Goal: Transaction & Acquisition: Purchase product/service

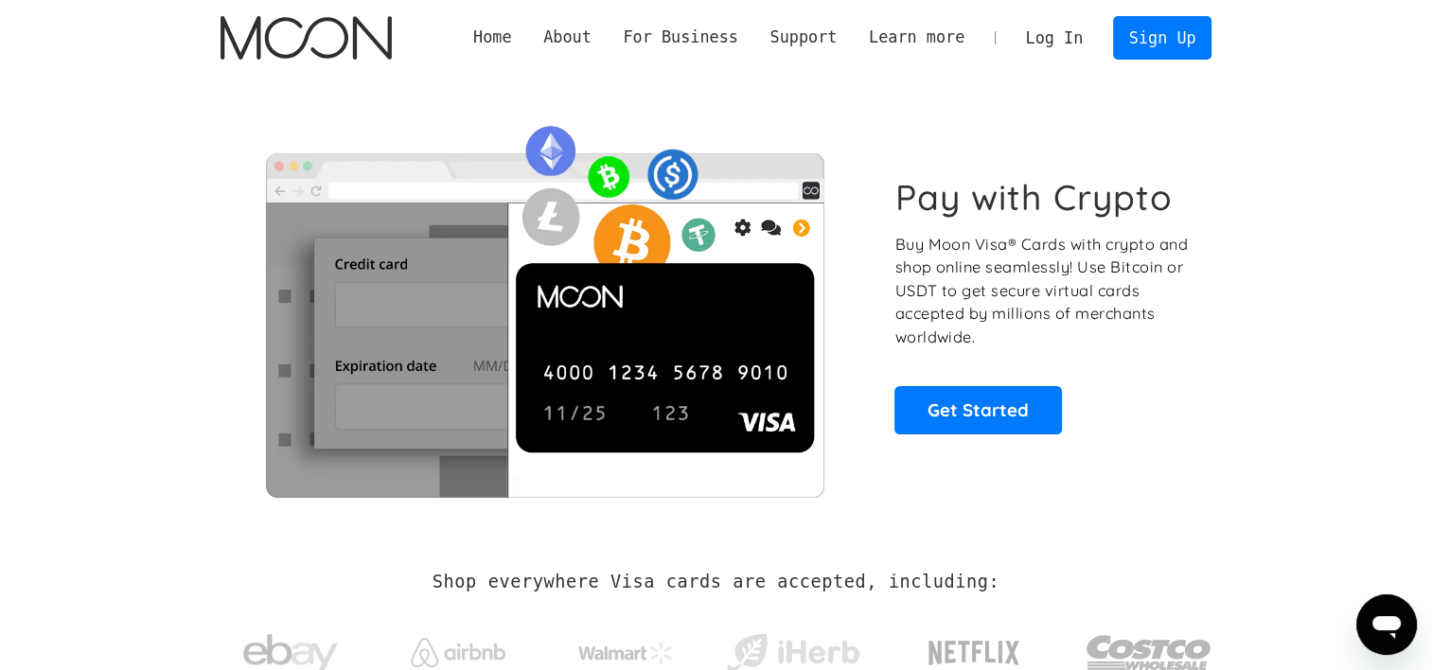
click at [1072, 40] on link "Log In" at bounding box center [1054, 38] width 89 height 42
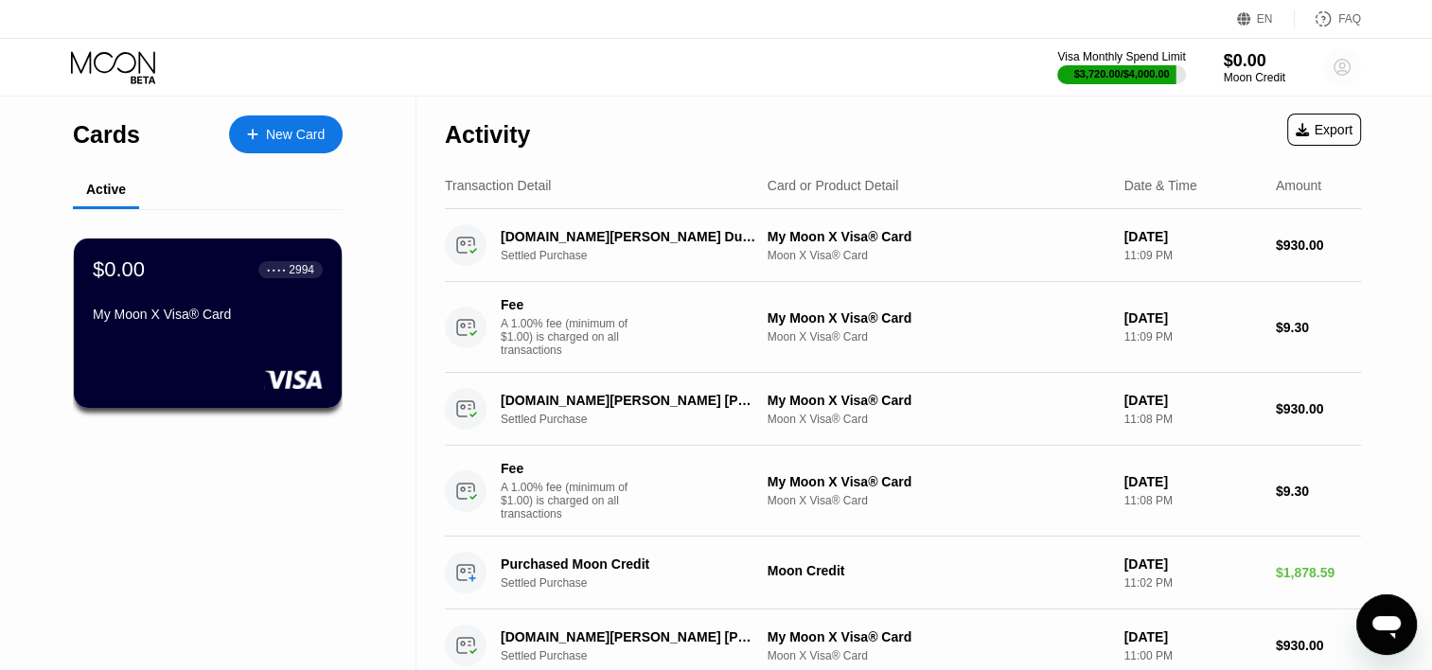
click at [1331, 69] on circle at bounding box center [1342, 67] width 38 height 38
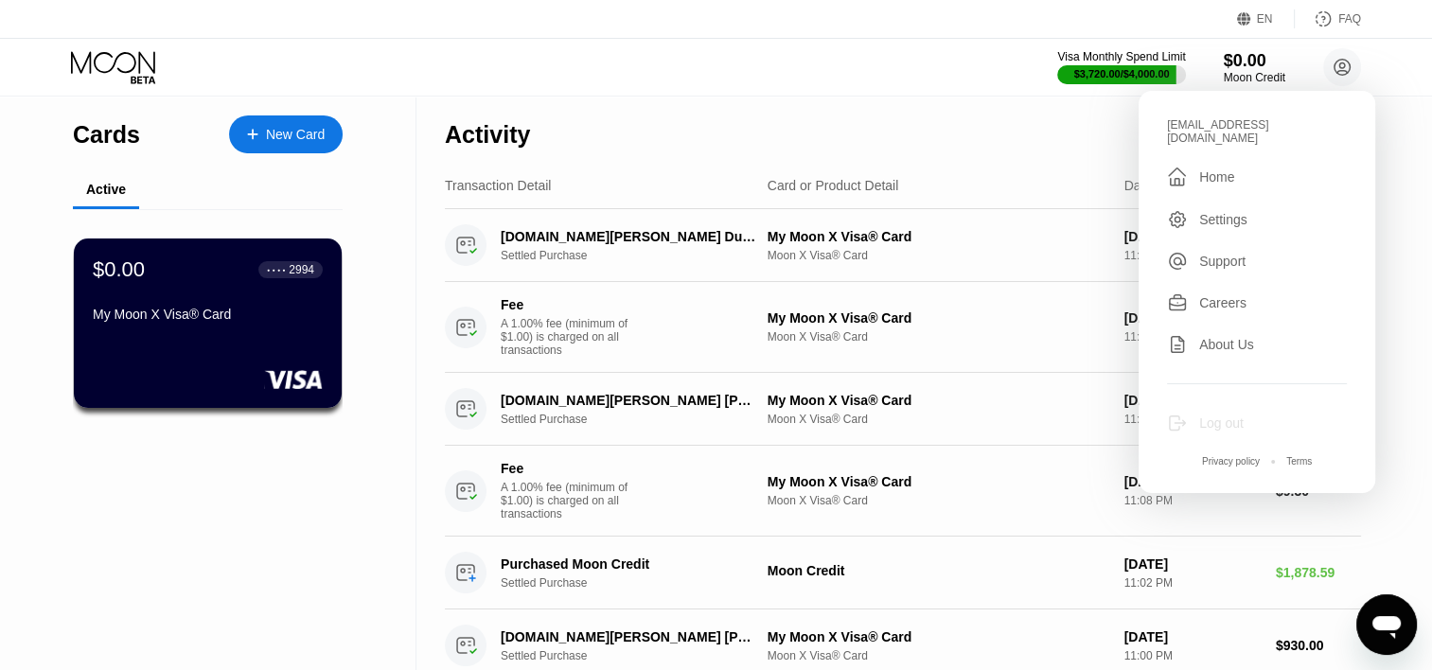
click at [1207, 416] on div "Log out" at bounding box center [1221, 423] width 44 height 15
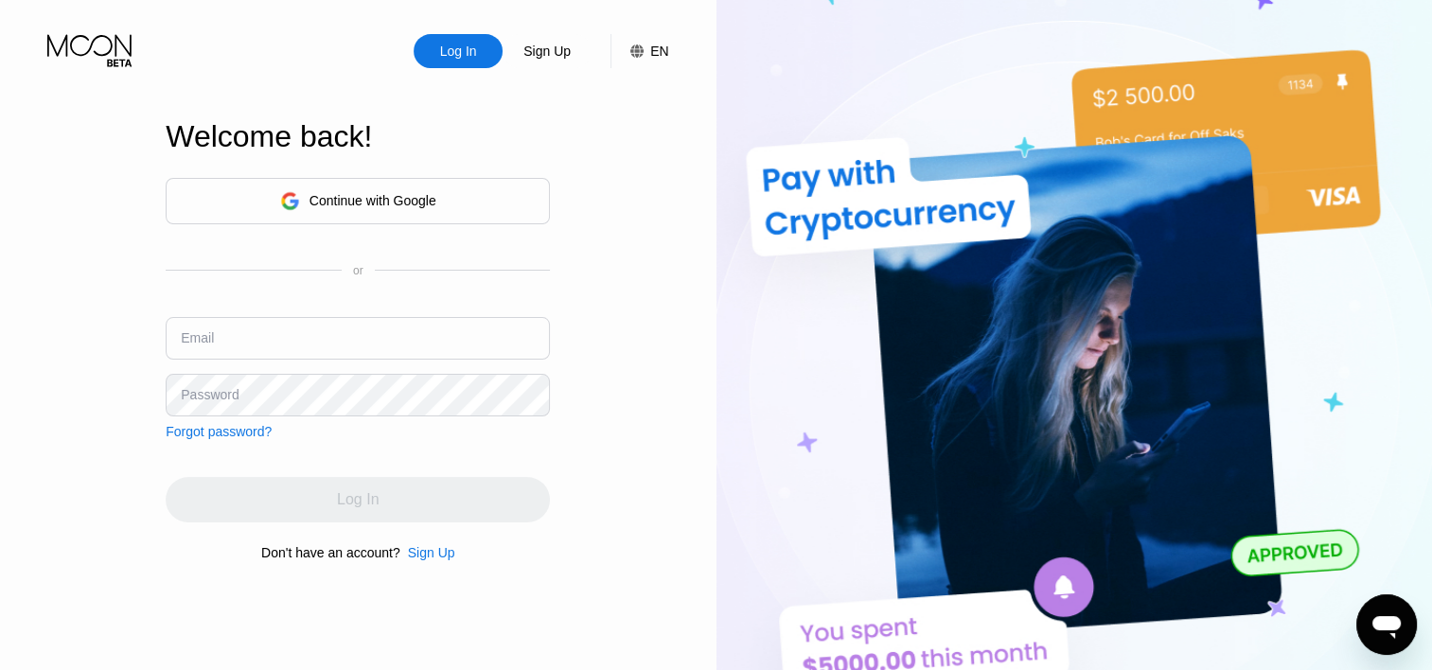
type input "modren01@outlook.sa"
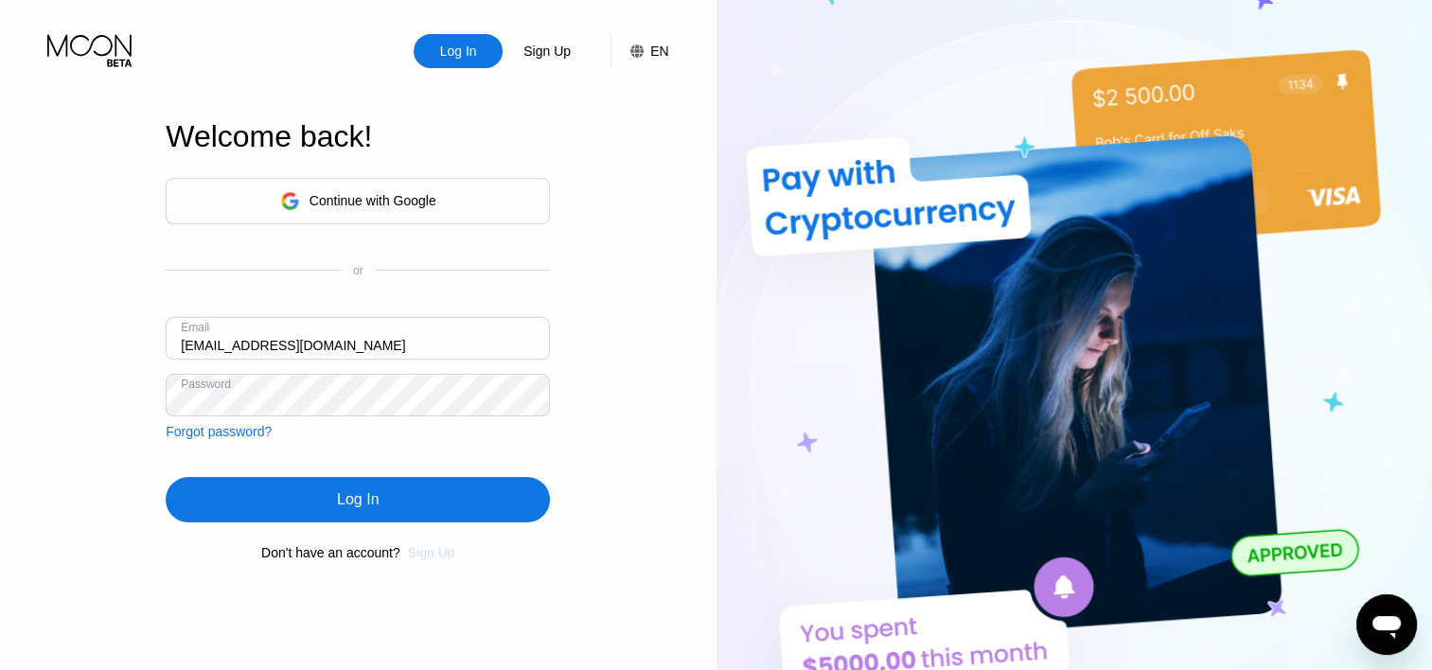
click at [434, 553] on div "Sign Up" at bounding box center [431, 552] width 47 height 15
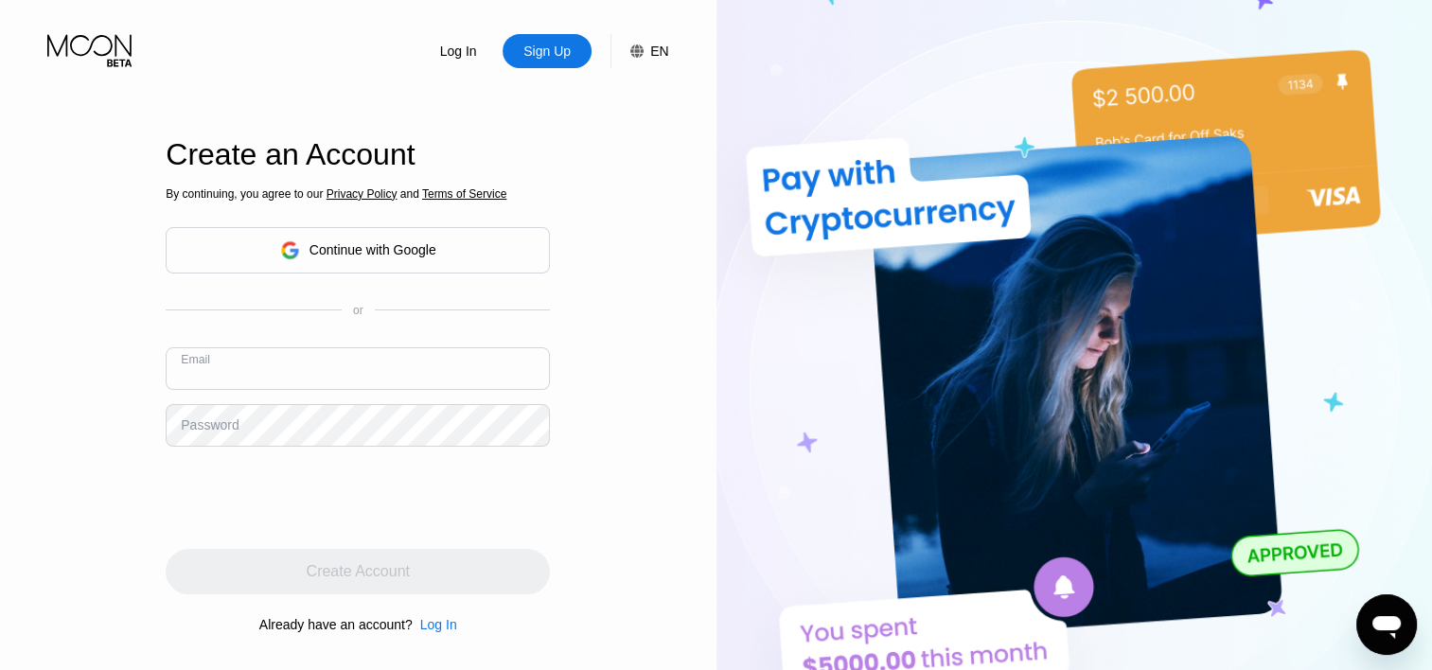
click at [292, 371] on input "text" at bounding box center [358, 368] width 384 height 43
paste input "[EMAIL_ADDRESS][DOMAIN_NAME]"
type input "[EMAIL_ADDRESS][DOMAIN_NAME]"
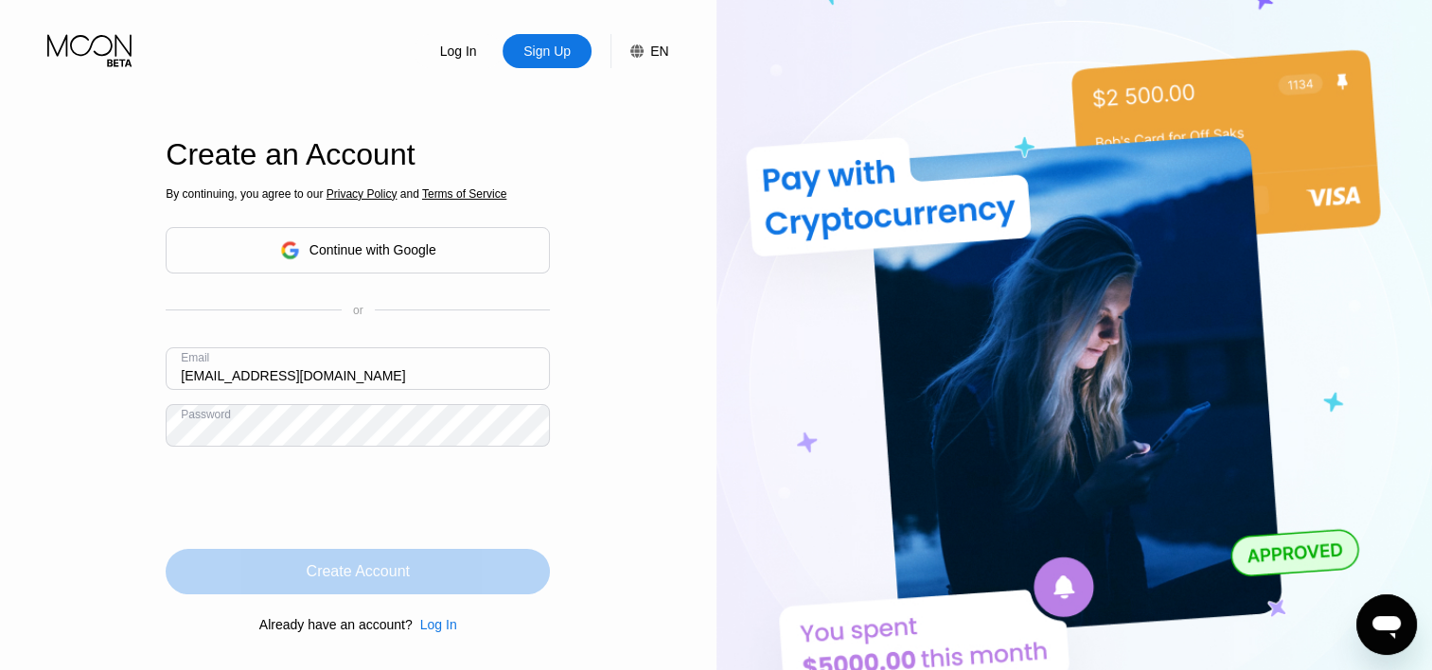
click at [389, 568] on div "Create Account" at bounding box center [358, 571] width 103 height 19
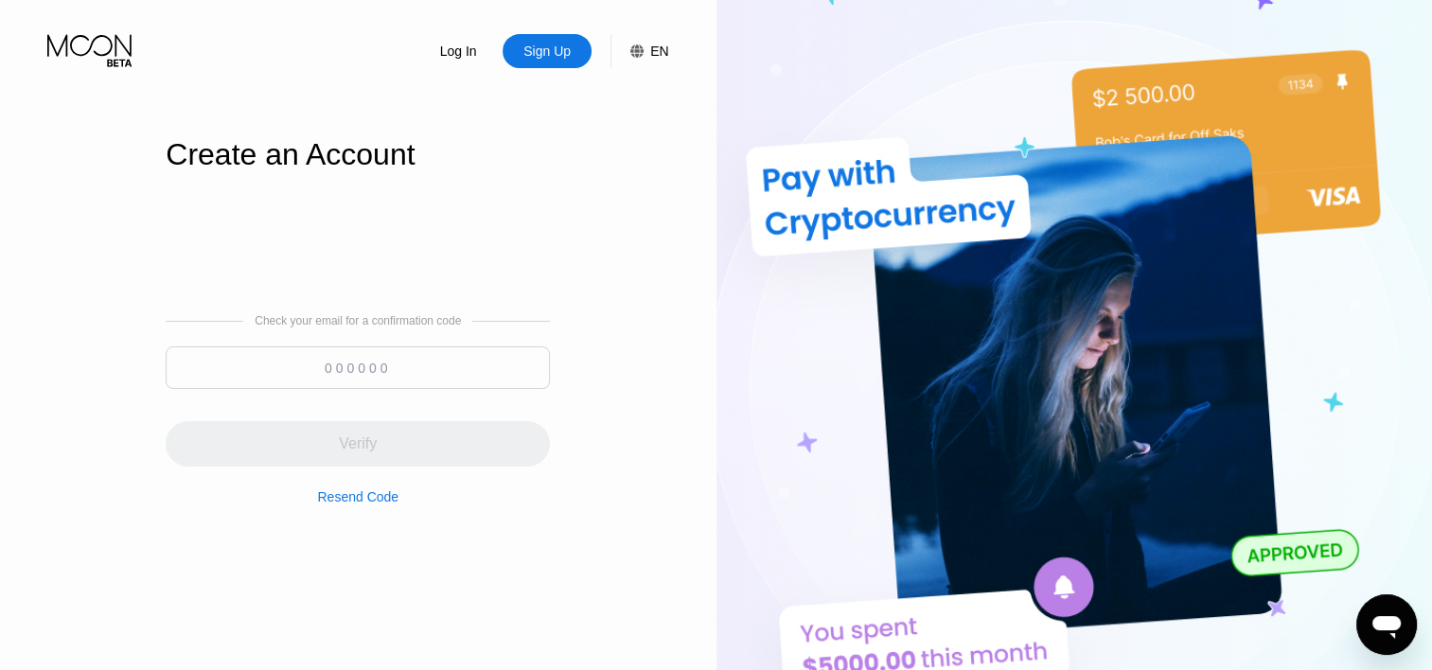
click at [297, 384] on input at bounding box center [358, 367] width 384 height 43
paste input "352672"
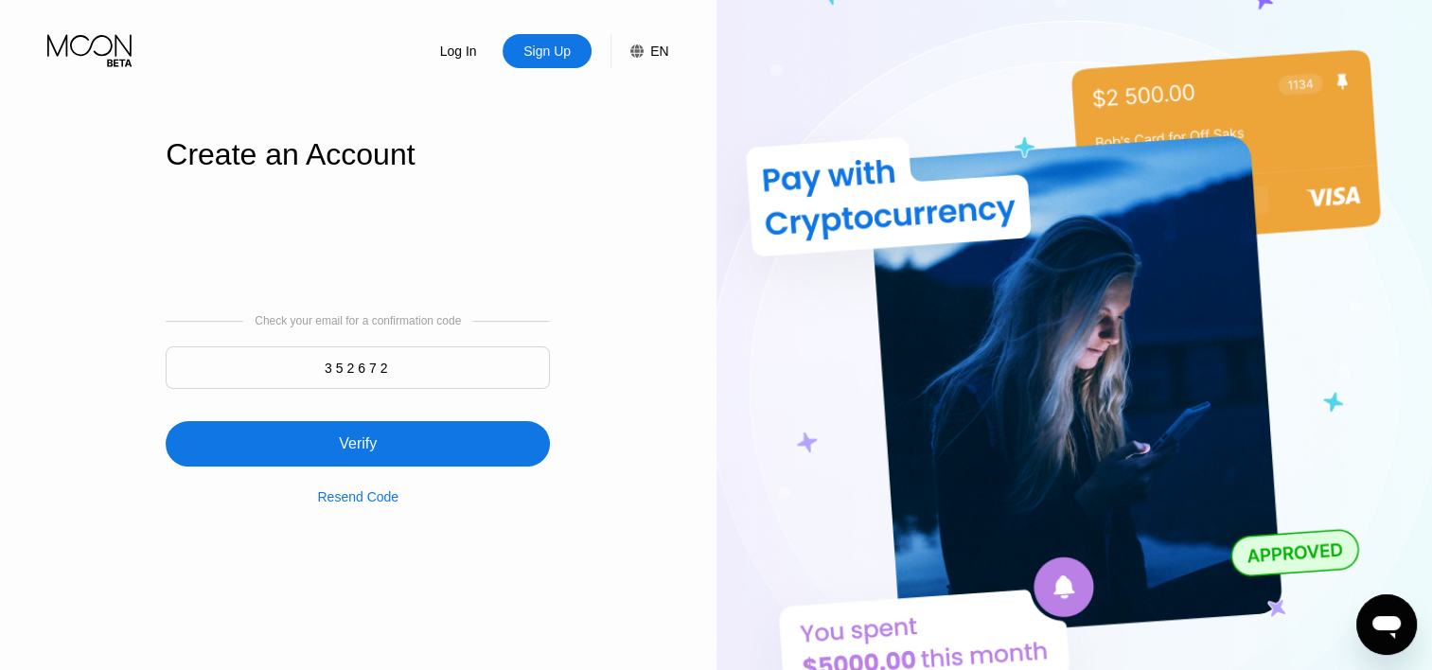
type input "352672"
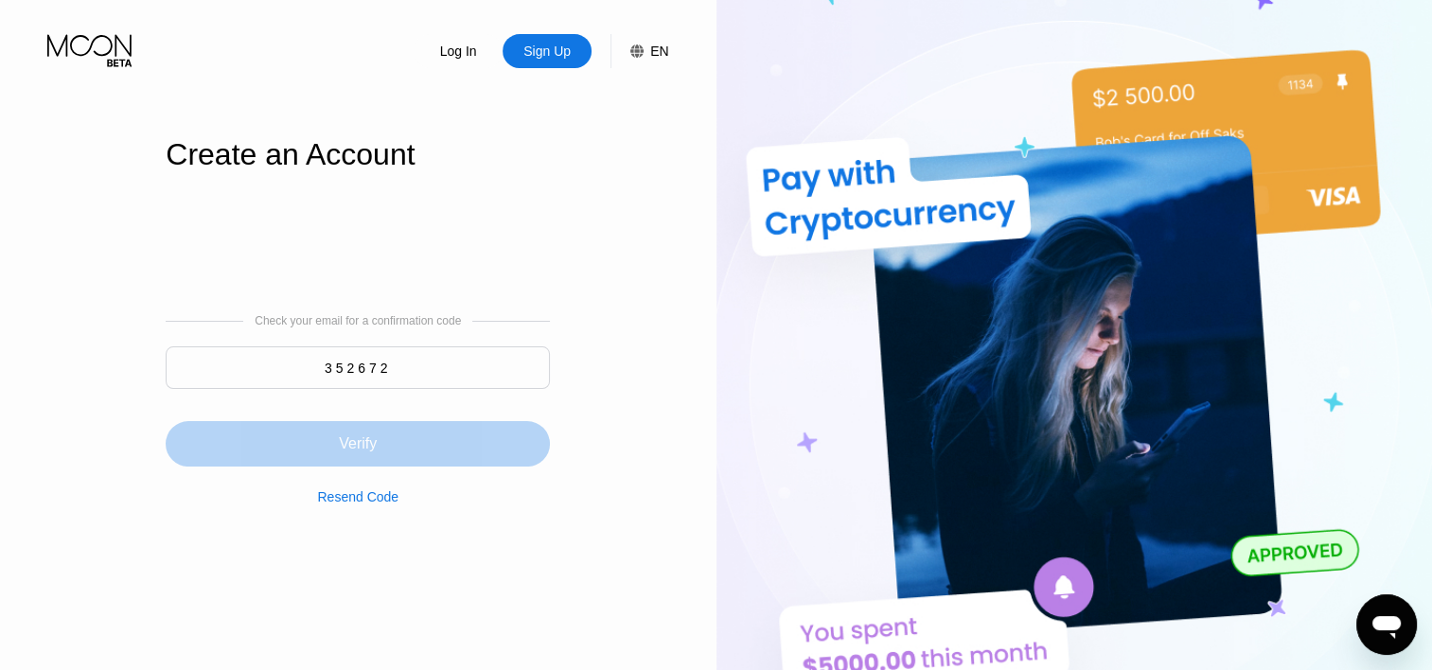
click at [401, 443] on div "Verify" at bounding box center [358, 443] width 384 height 45
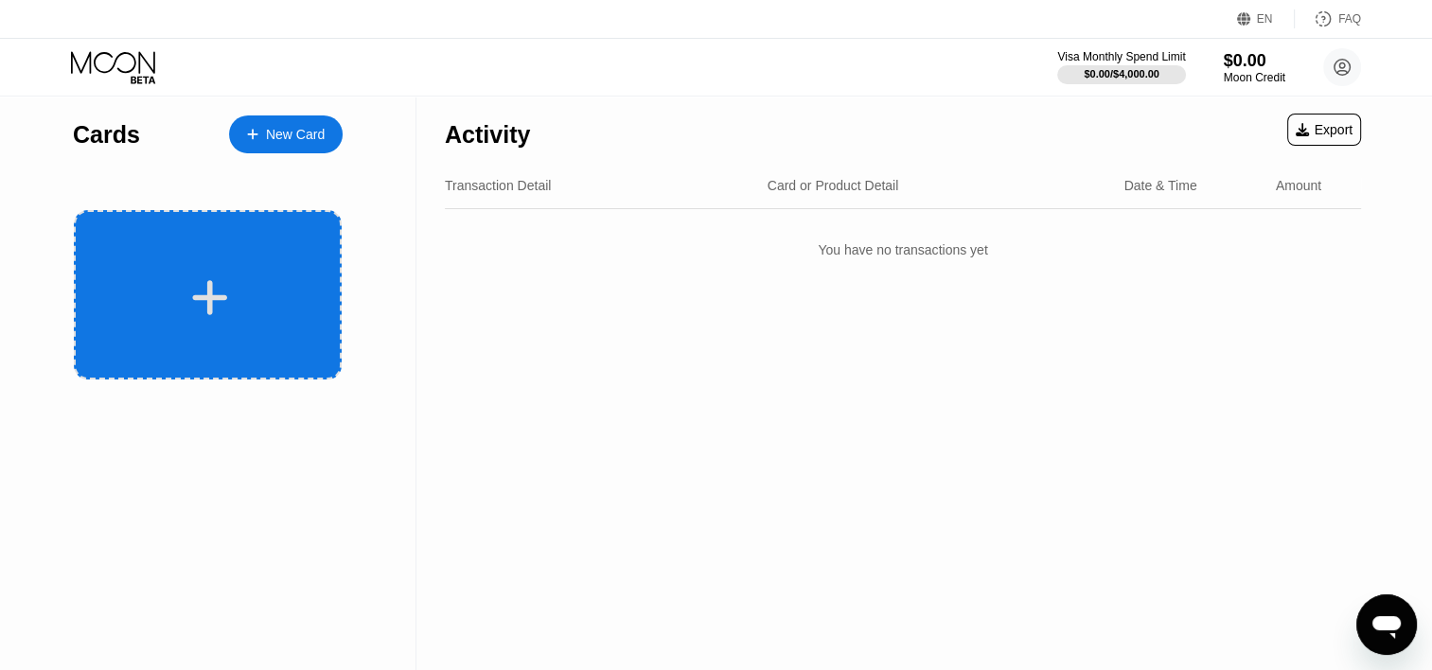
click at [239, 314] on div at bounding box center [210, 297] width 235 height 43
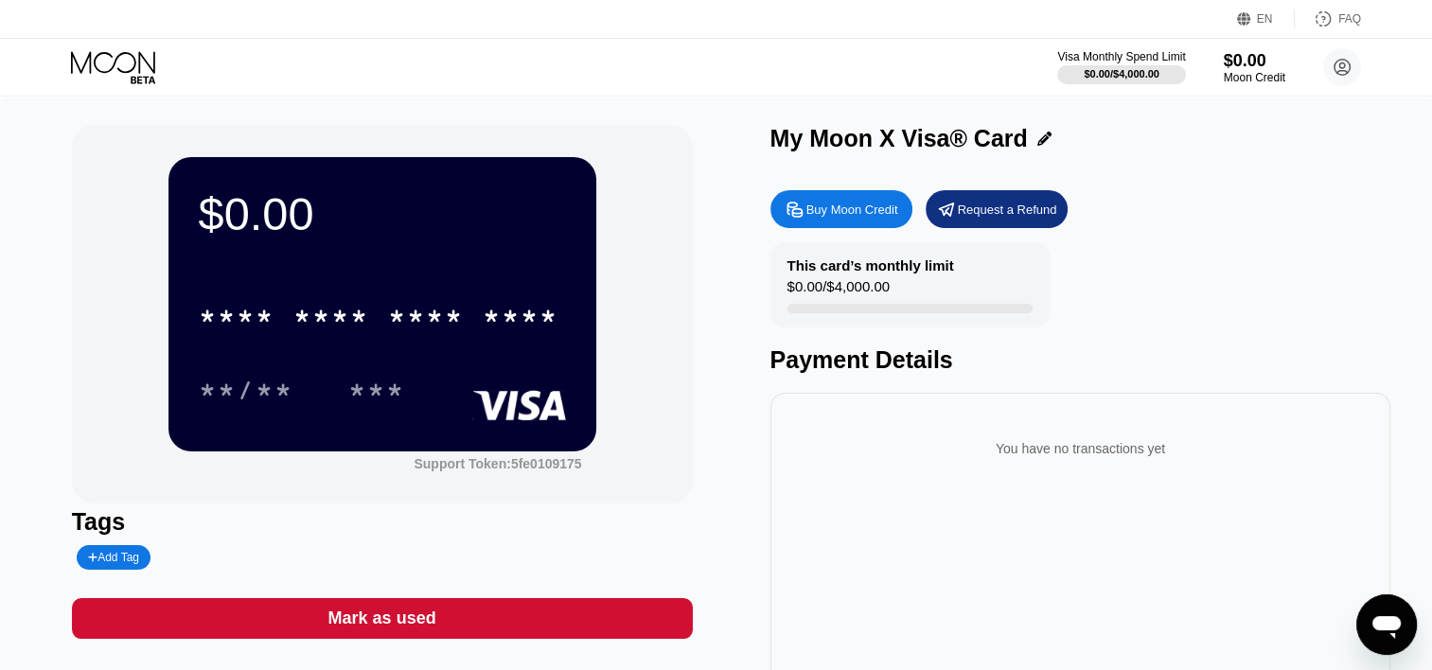
click at [840, 200] on div "Buy Moon Credit" at bounding box center [841, 209] width 142 height 38
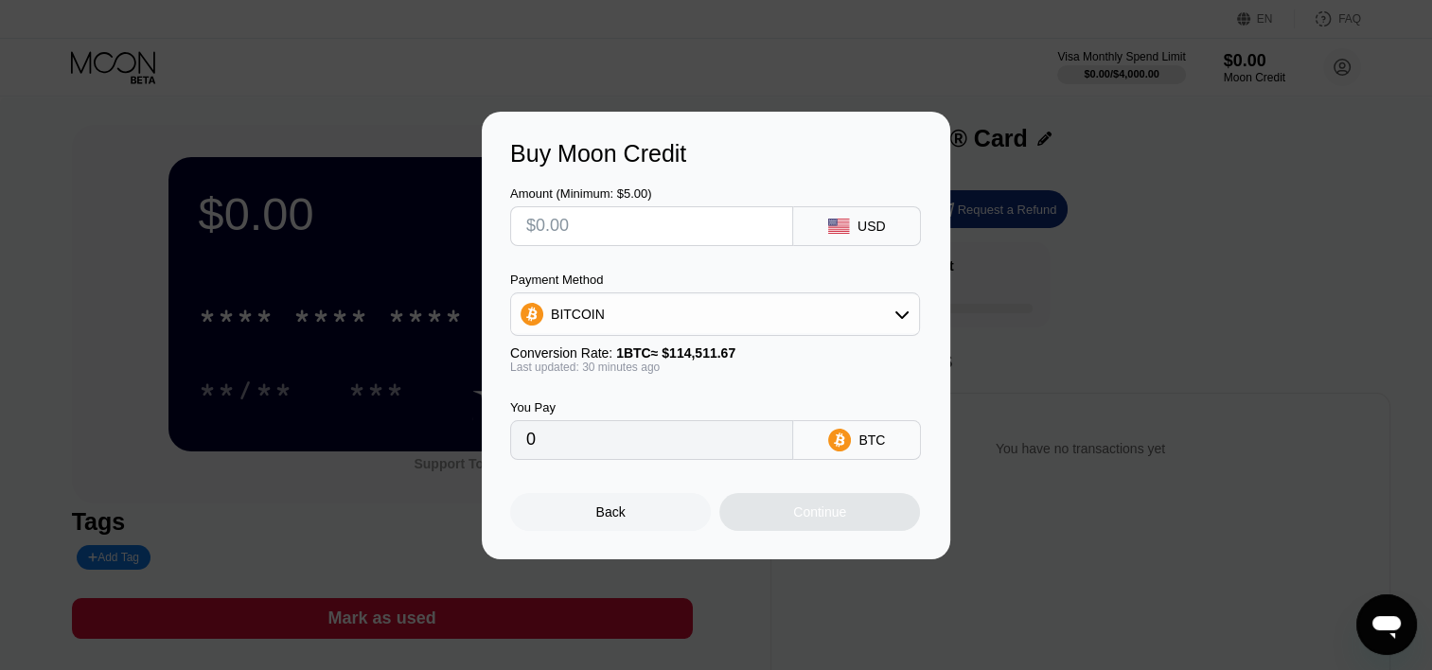
click at [757, 198] on div "Amount (Minimum: $5.00)" at bounding box center [651, 193] width 283 height 14
click at [681, 242] on input "text" at bounding box center [651, 226] width 251 height 38
type input "$1"
type input "0.00000874"
type input "$18"
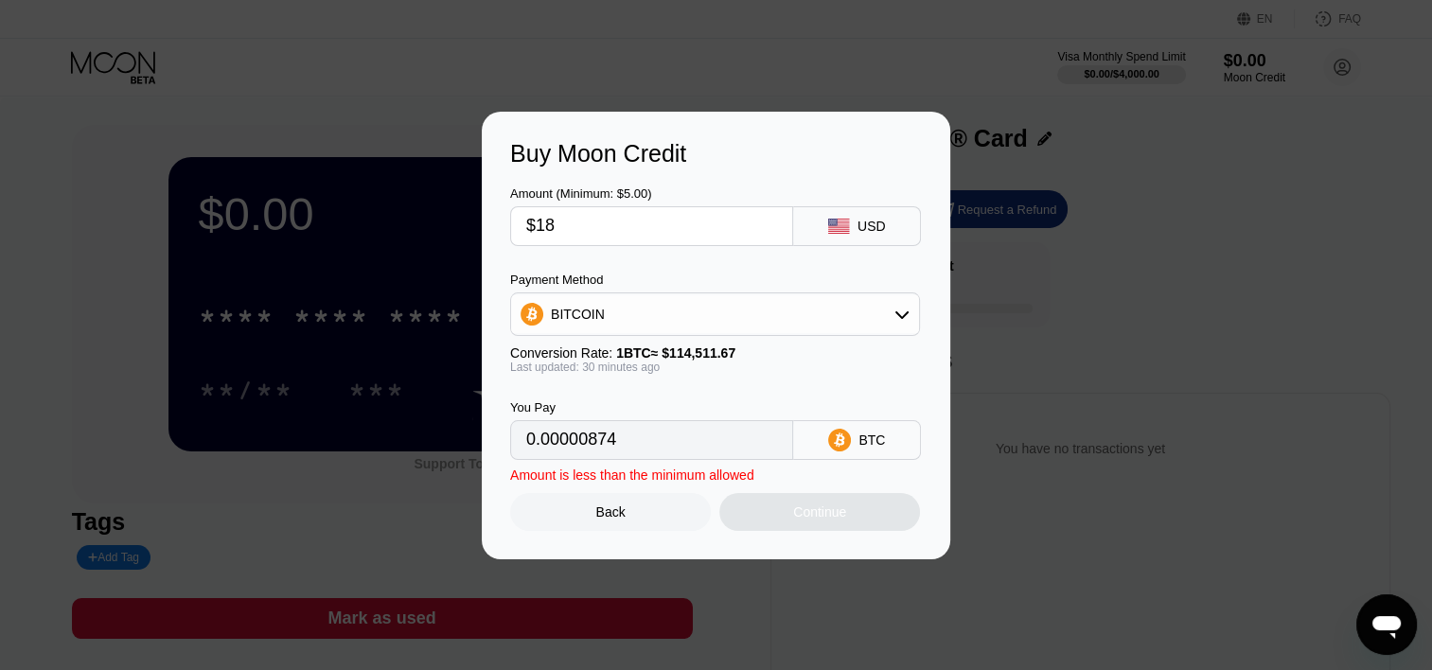
type input "0.00015728"
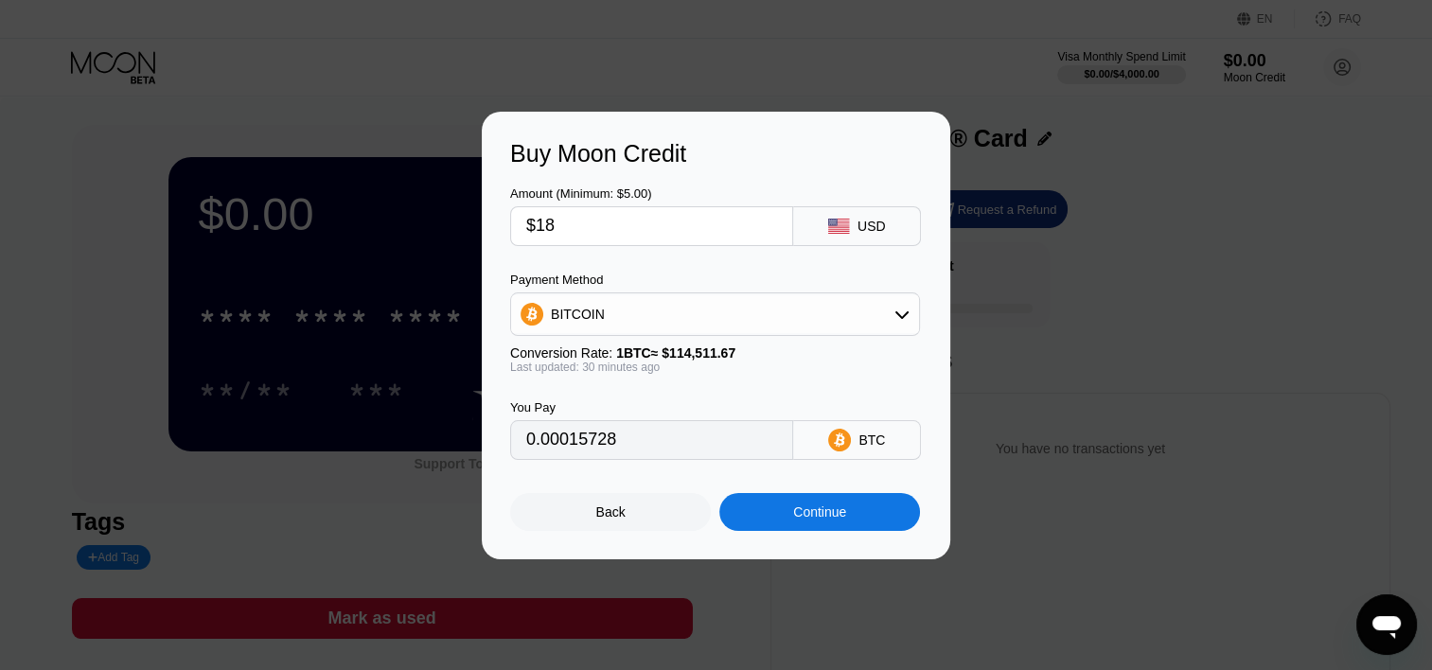
type input "$187"
type input "0.00163391"
type input "$1878"
type input "0.01640900"
type input "$1878.6"
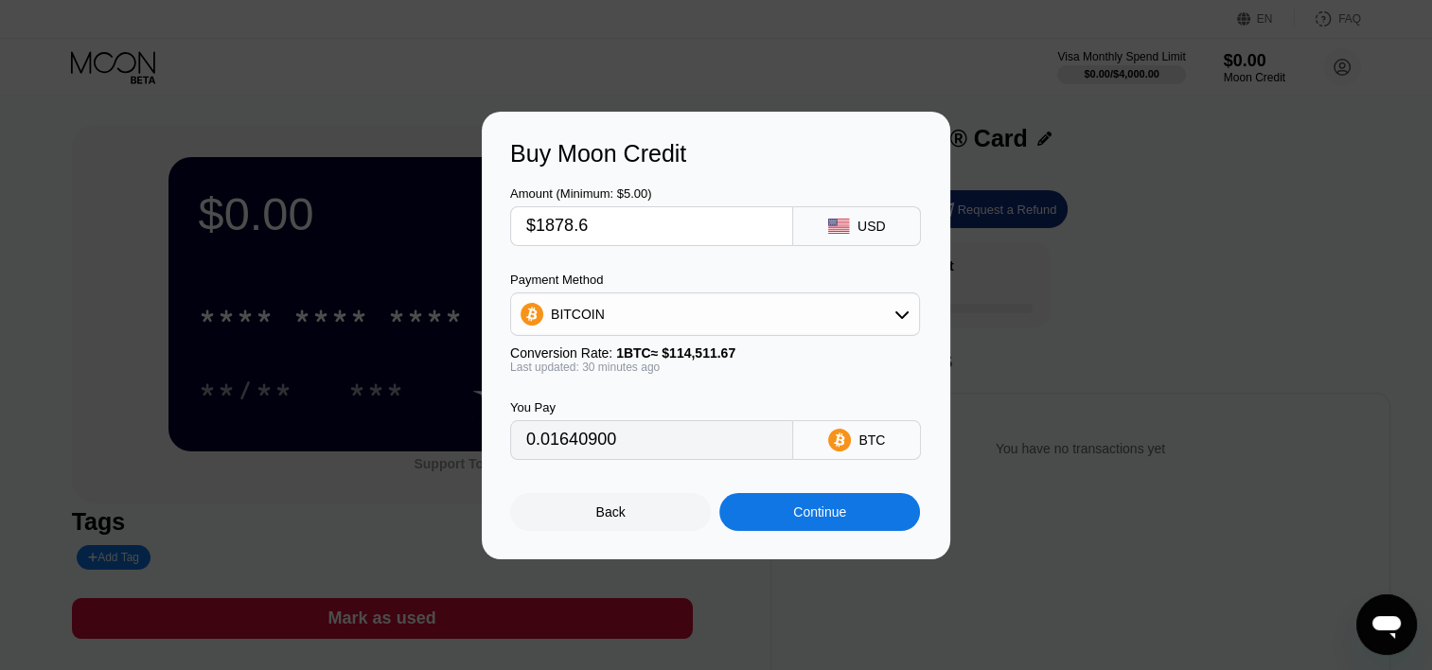
type input "0.01641424"
type input "$1878.60"
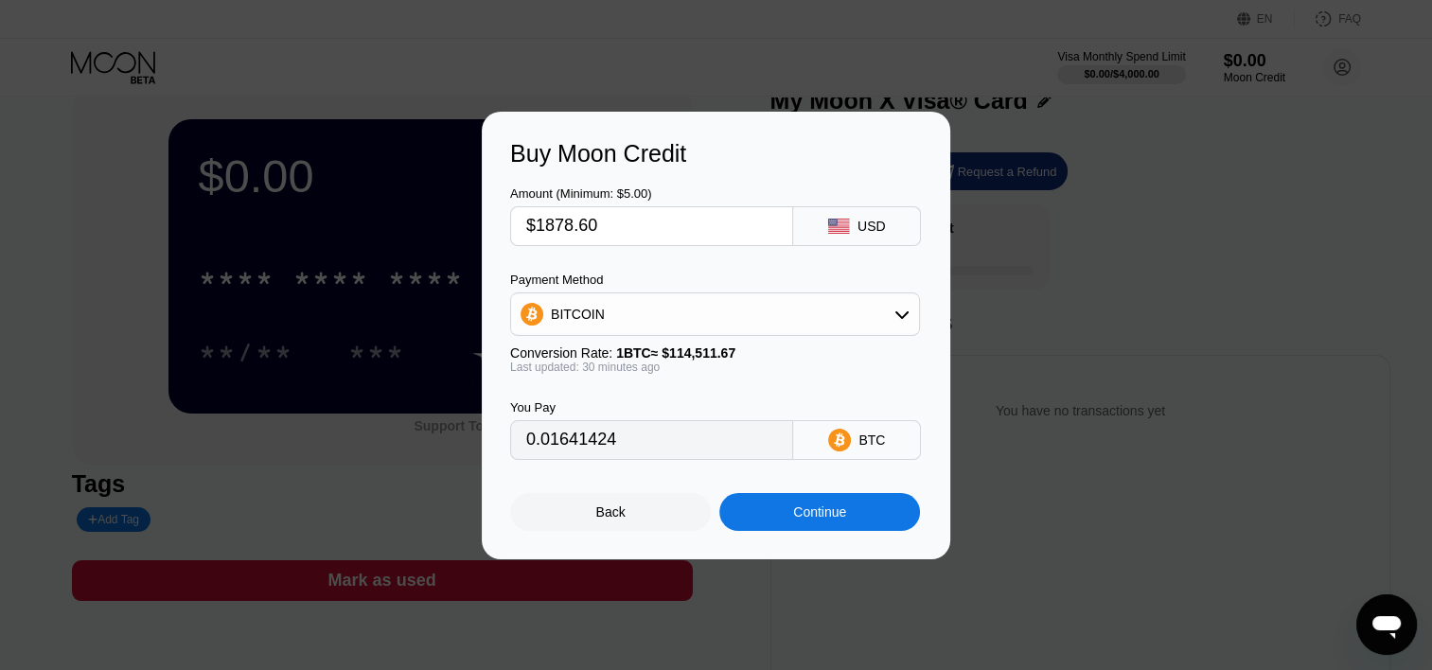
click at [718, 325] on div "BITCOIN" at bounding box center [715, 314] width 408 height 38
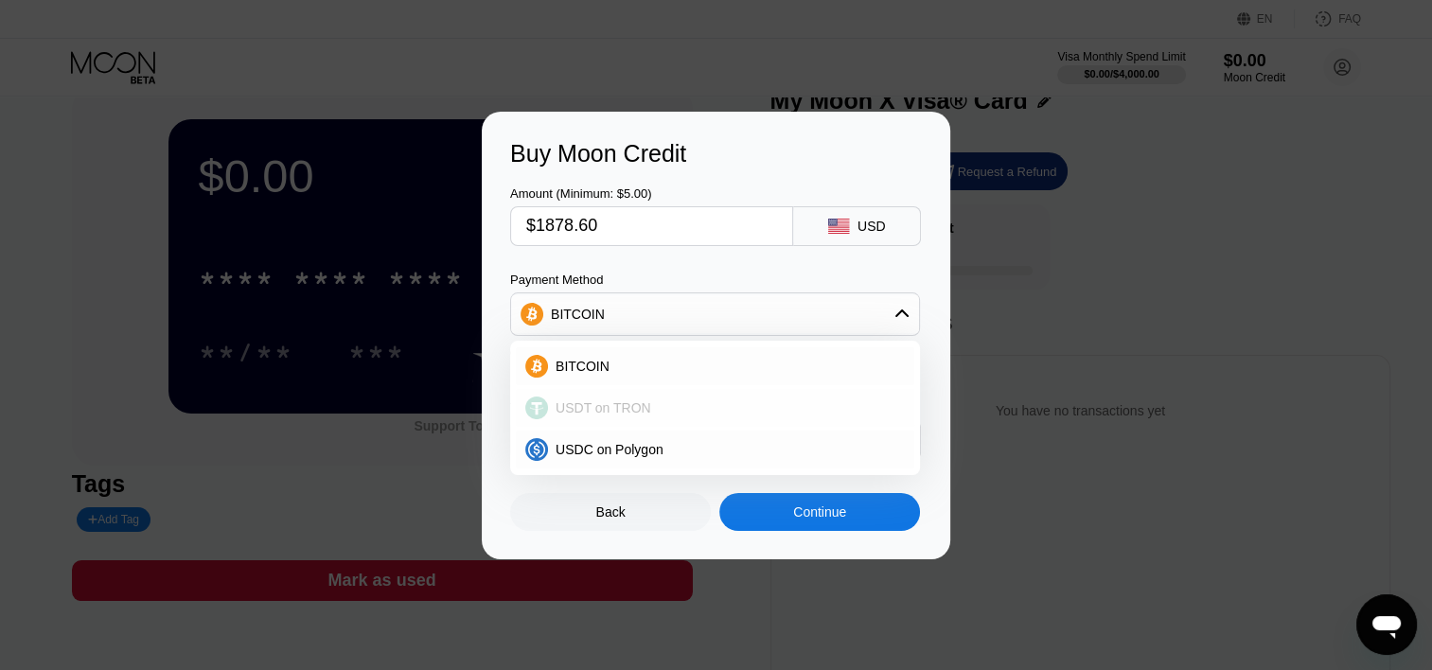
click at [670, 392] on div "USDT on TRON" at bounding box center [715, 408] width 398 height 38
type input "1897.58"
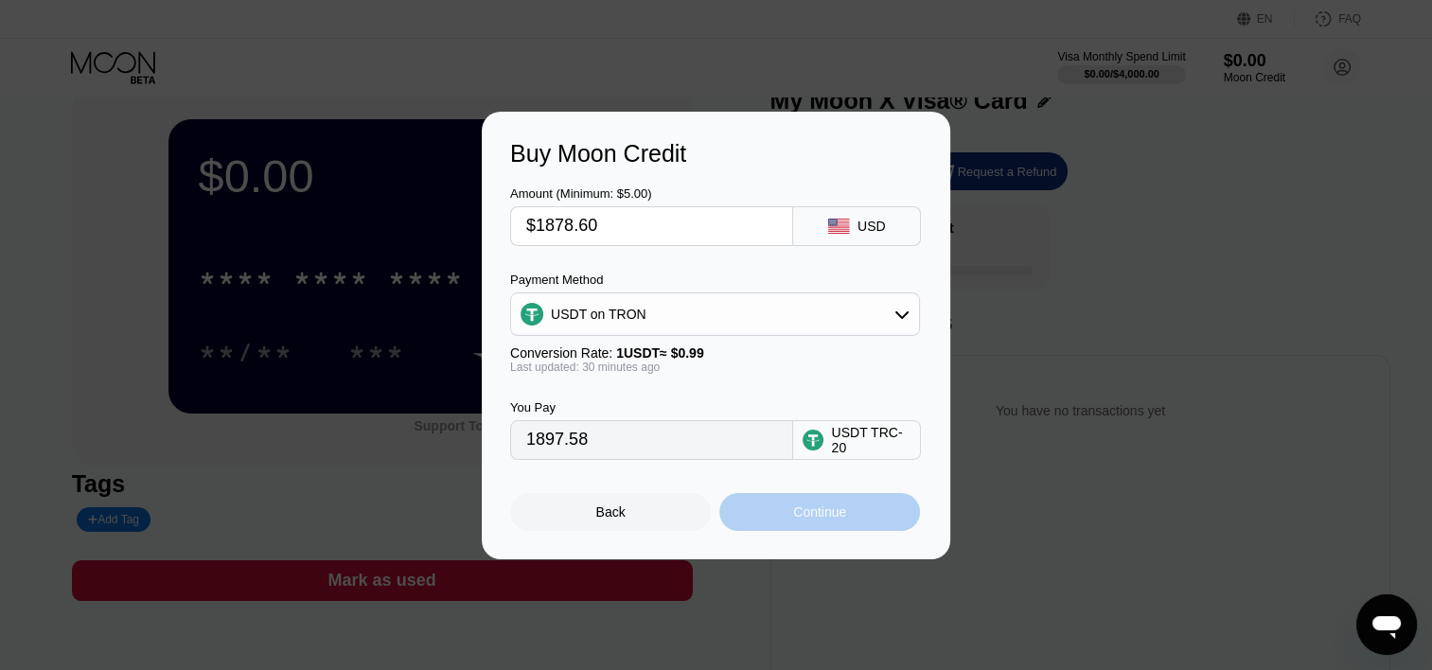
click at [767, 506] on div "Continue" at bounding box center [819, 512] width 201 height 38
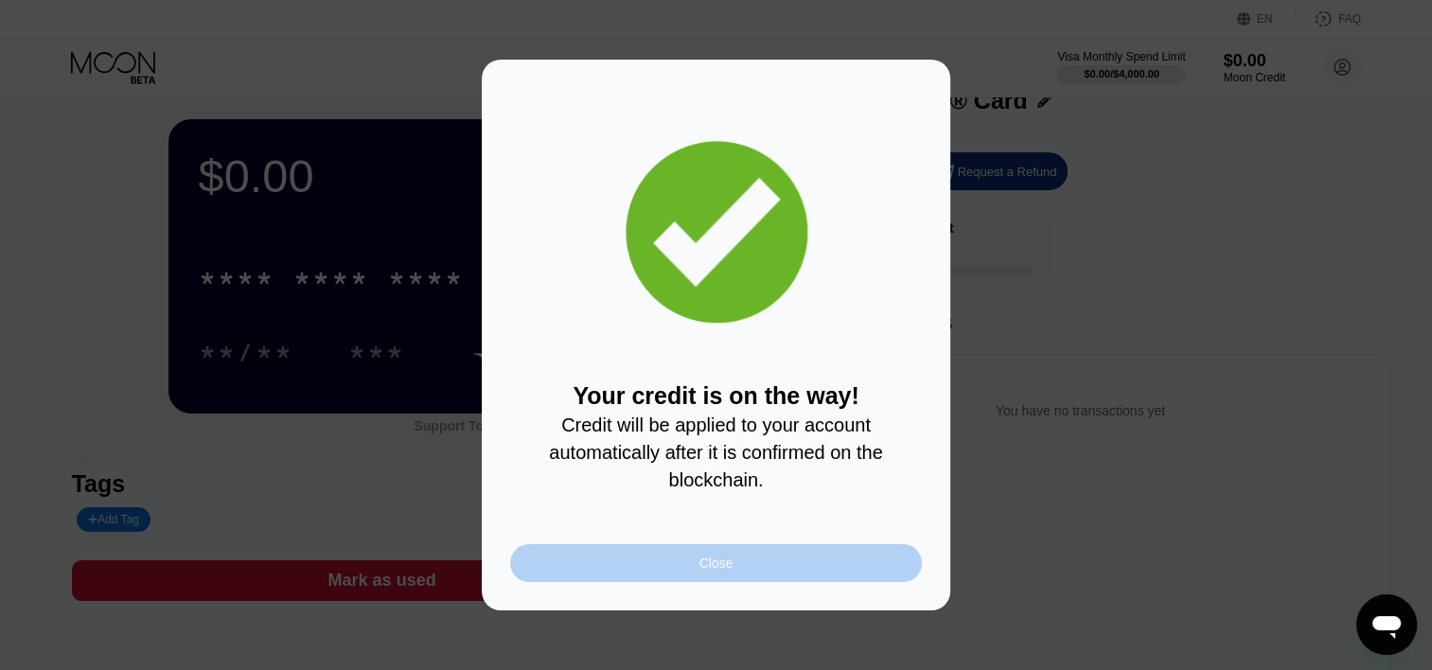
click at [655, 574] on div "Close" at bounding box center [716, 563] width 412 height 38
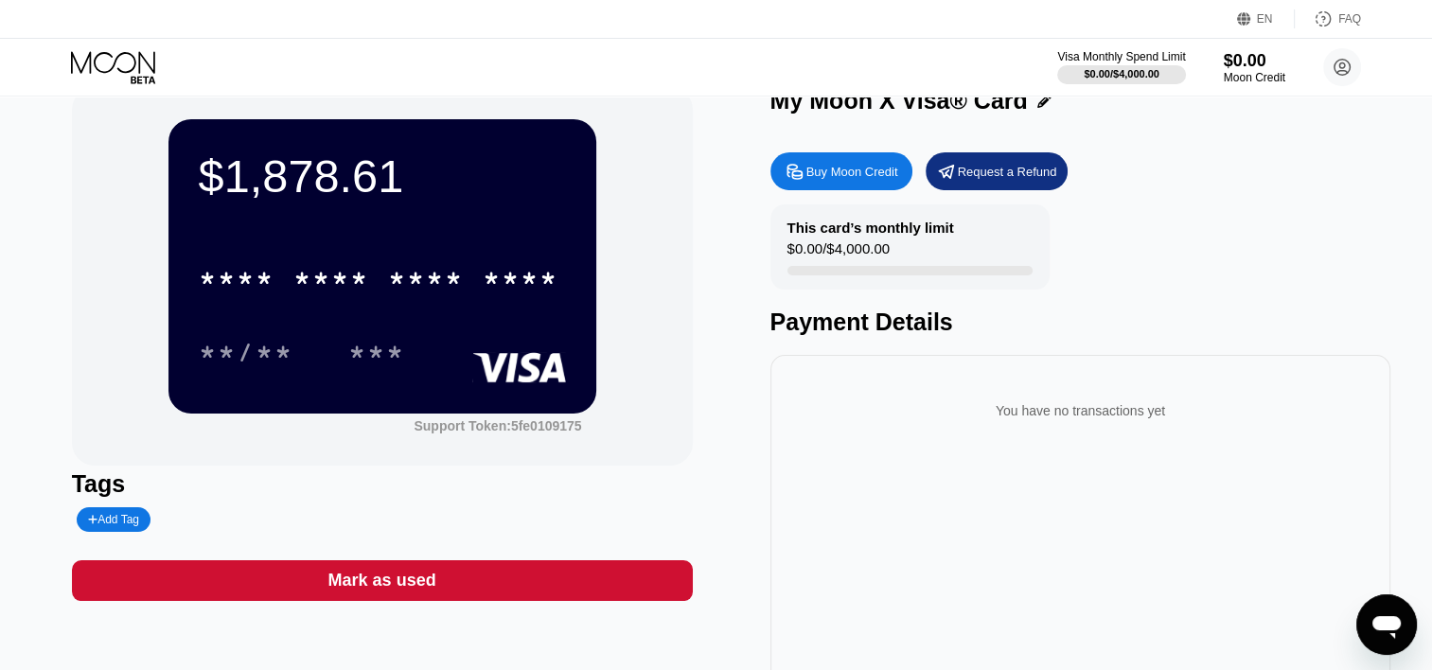
scroll to position [38, 0]
click at [326, 284] on div "* * * *" at bounding box center [331, 281] width 76 height 30
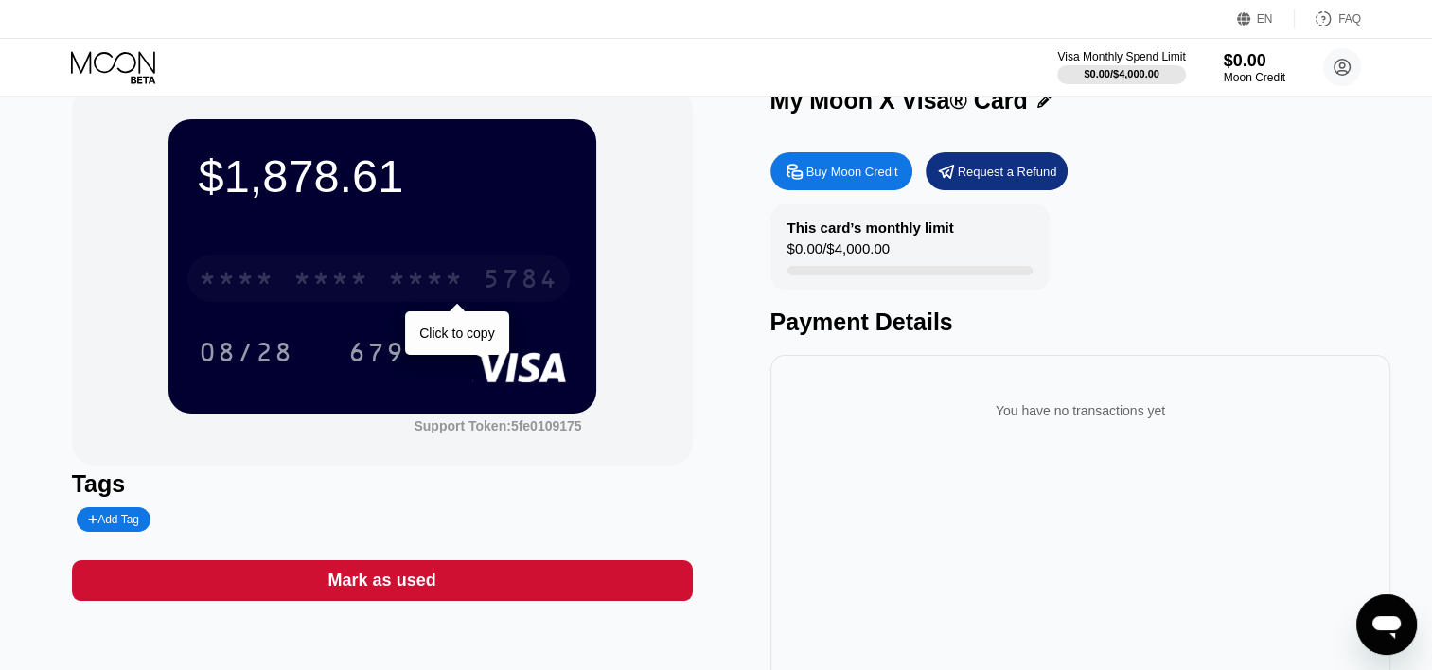
click at [398, 279] on div "* * * *" at bounding box center [426, 281] width 76 height 30
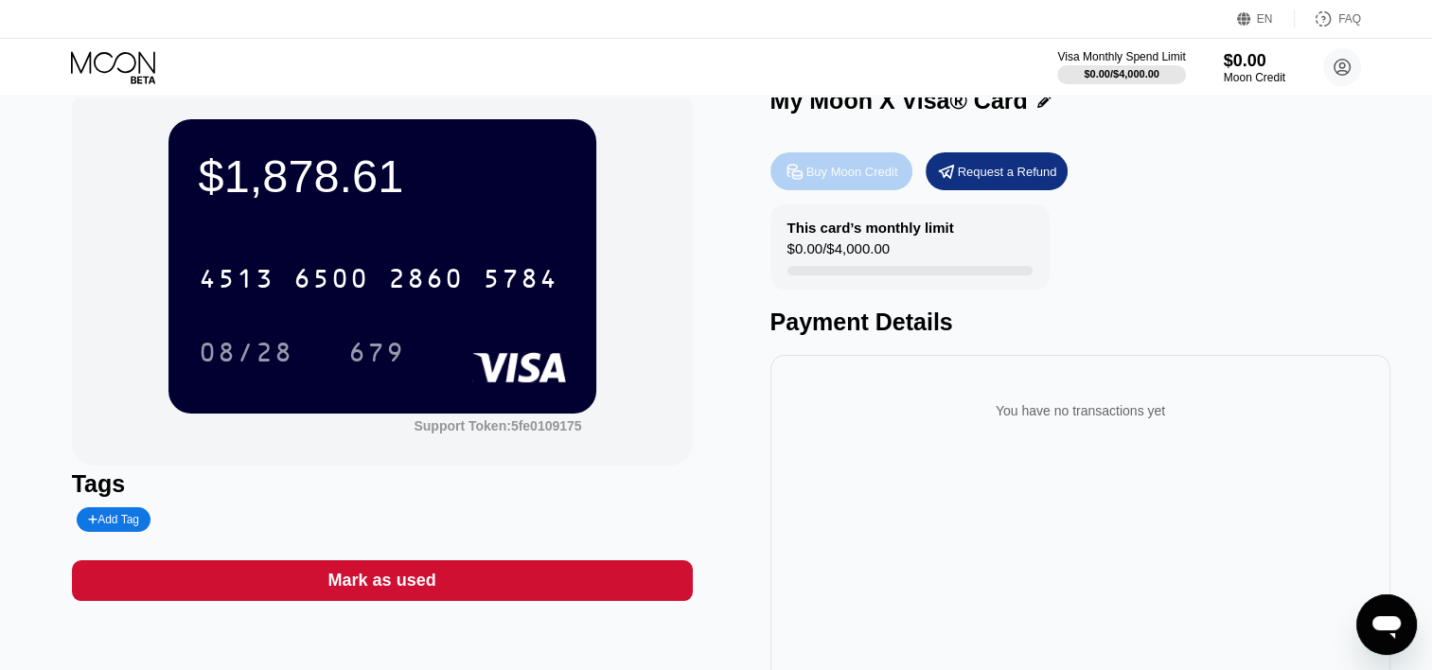
click at [788, 175] on icon at bounding box center [795, 172] width 20 height 20
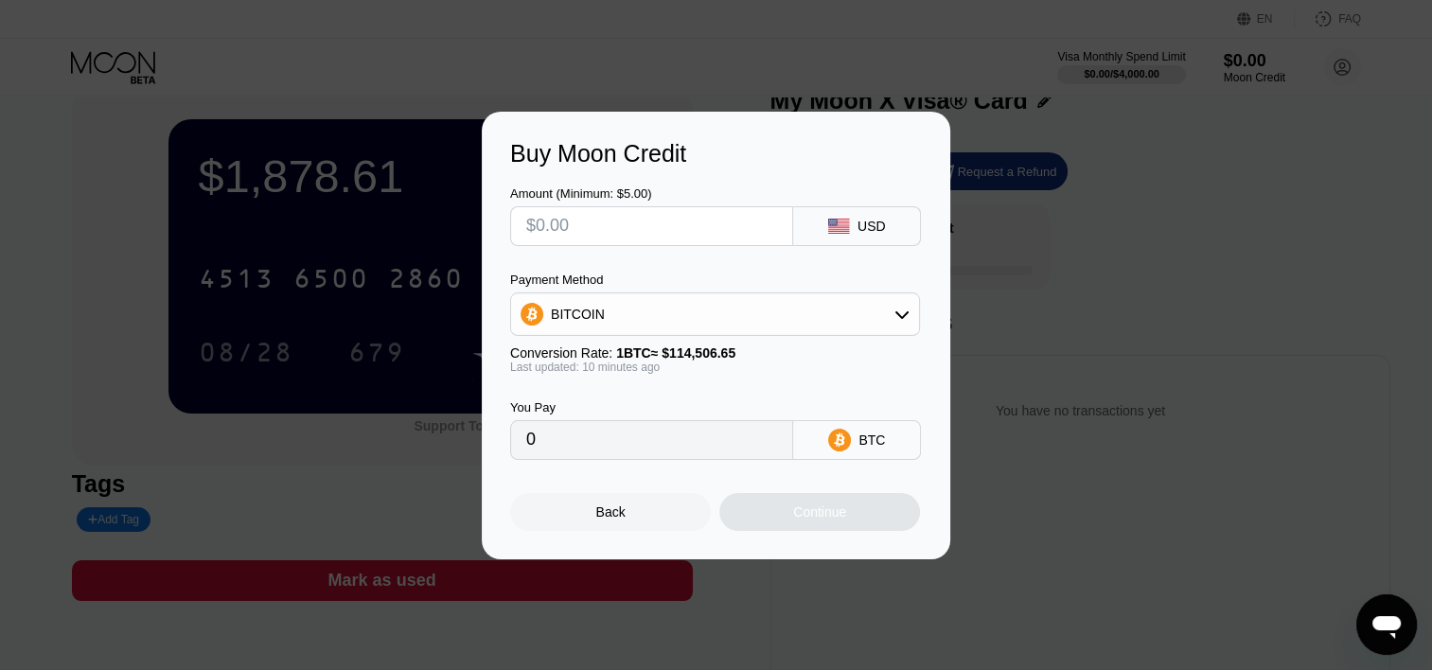
click at [716, 220] on input "text" at bounding box center [651, 226] width 251 height 38
type input "$1"
type input "0.00000874"
type input "$18"
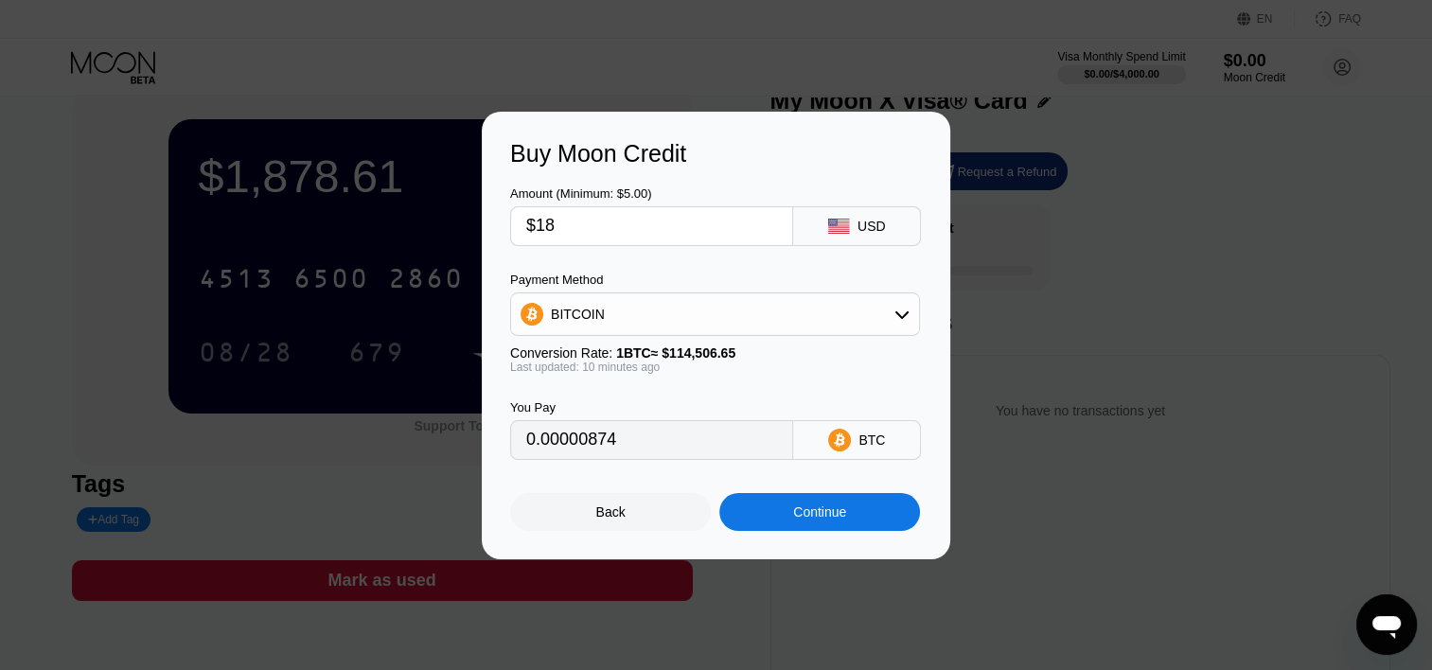
type input "0.00015724"
type input "$187"
type input "0.00163347"
type input "$1878"
type input "0.01640456"
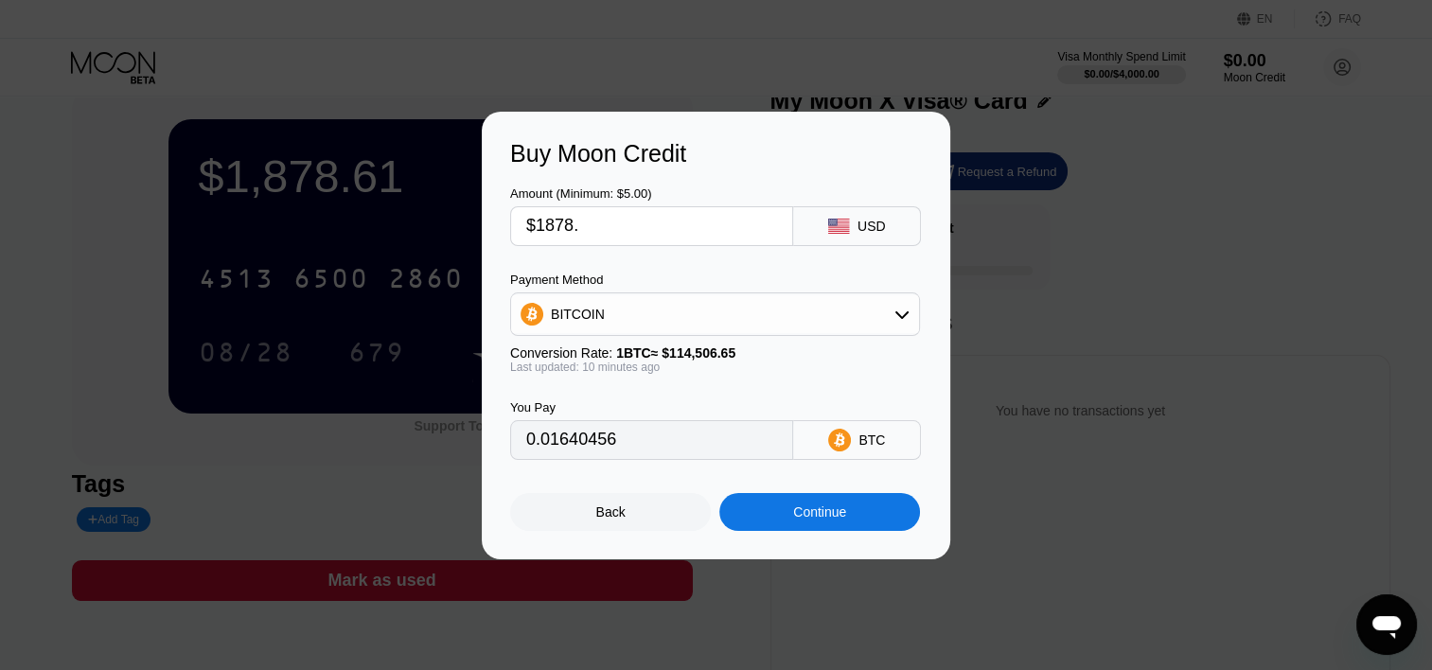
type input "$1878.5"
type input "0.01640892"
type input "$1878."
type input "0.01640456"
type input "$1878.6"
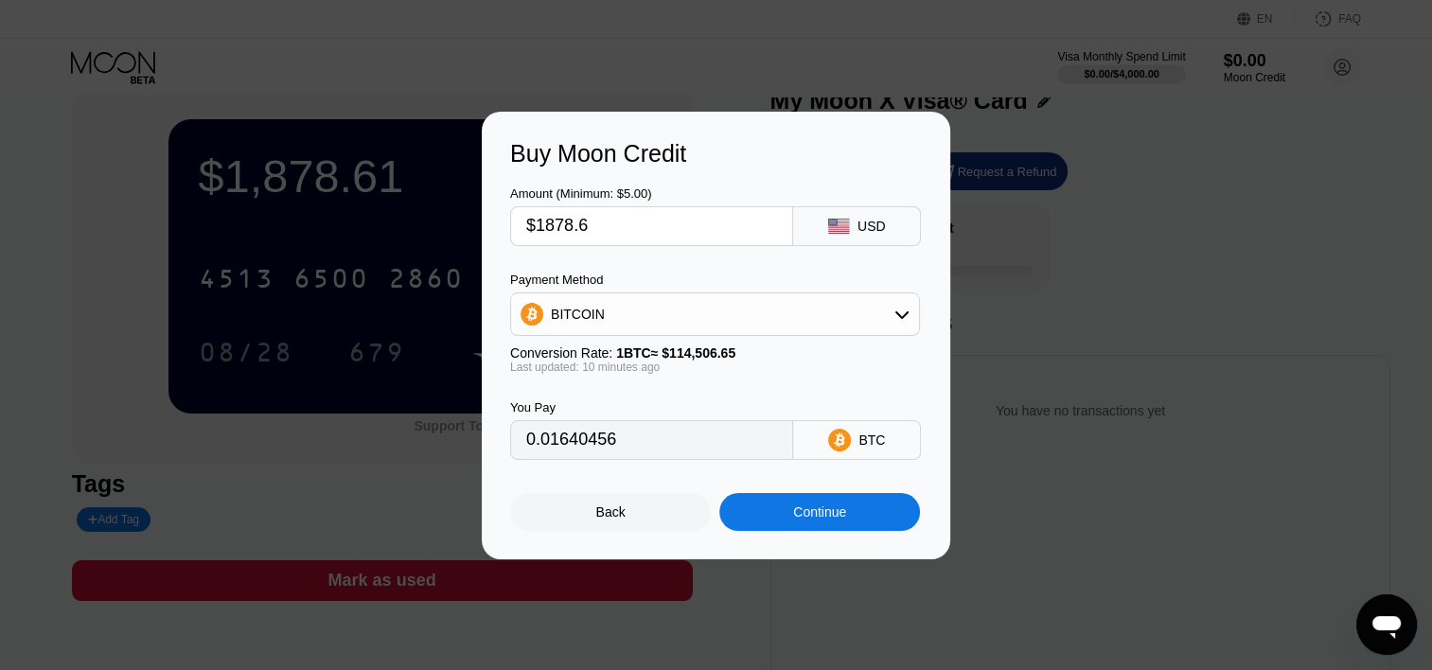
type input "0.01640980"
type input "$1878.60"
click at [744, 313] on div "BITCOIN" at bounding box center [715, 314] width 408 height 38
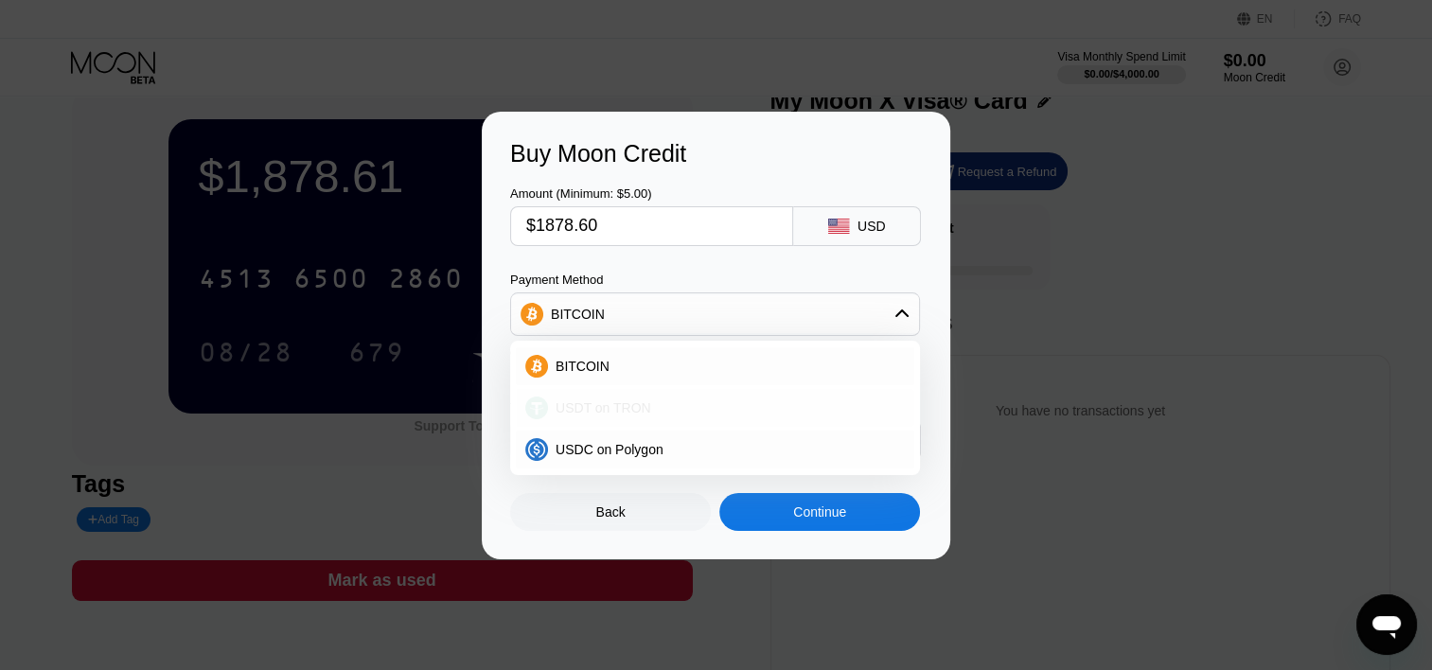
click at [651, 403] on div "USDT on TRON" at bounding box center [726, 407] width 357 height 15
type input "1897.58"
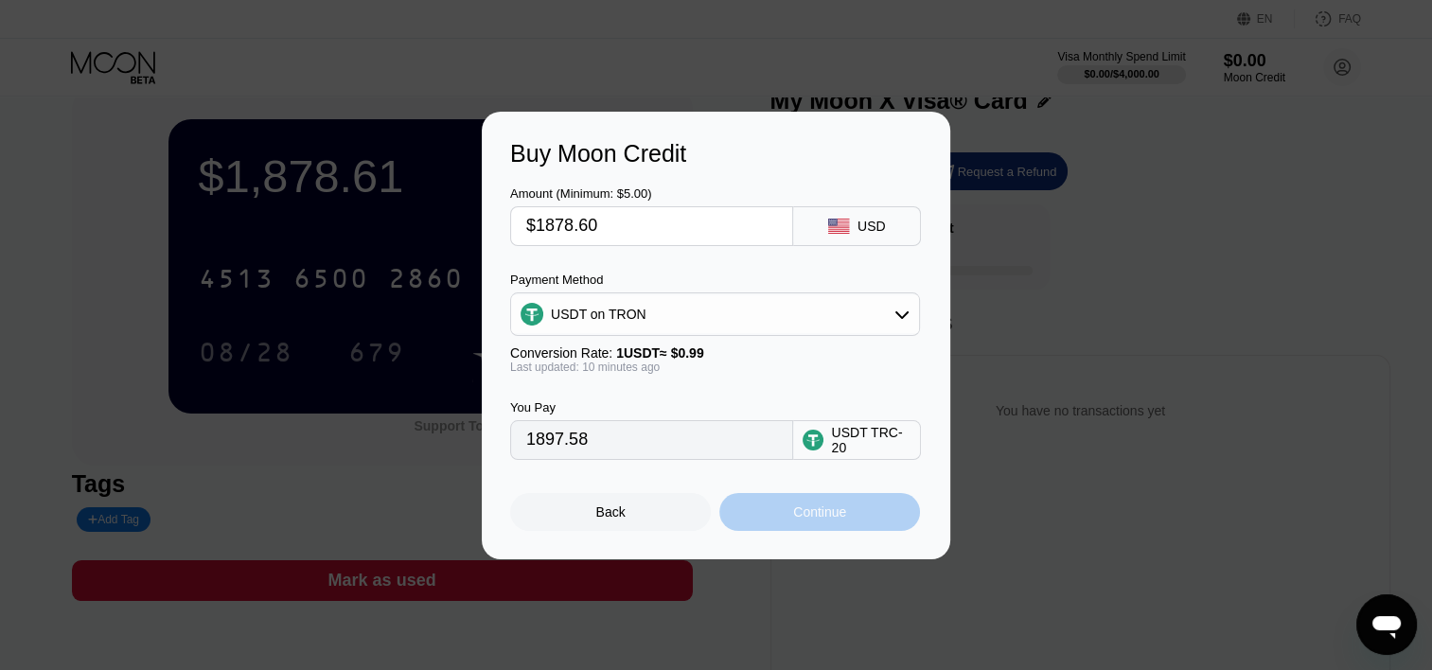
click at [801, 514] on div "Continue" at bounding box center [819, 512] width 53 height 15
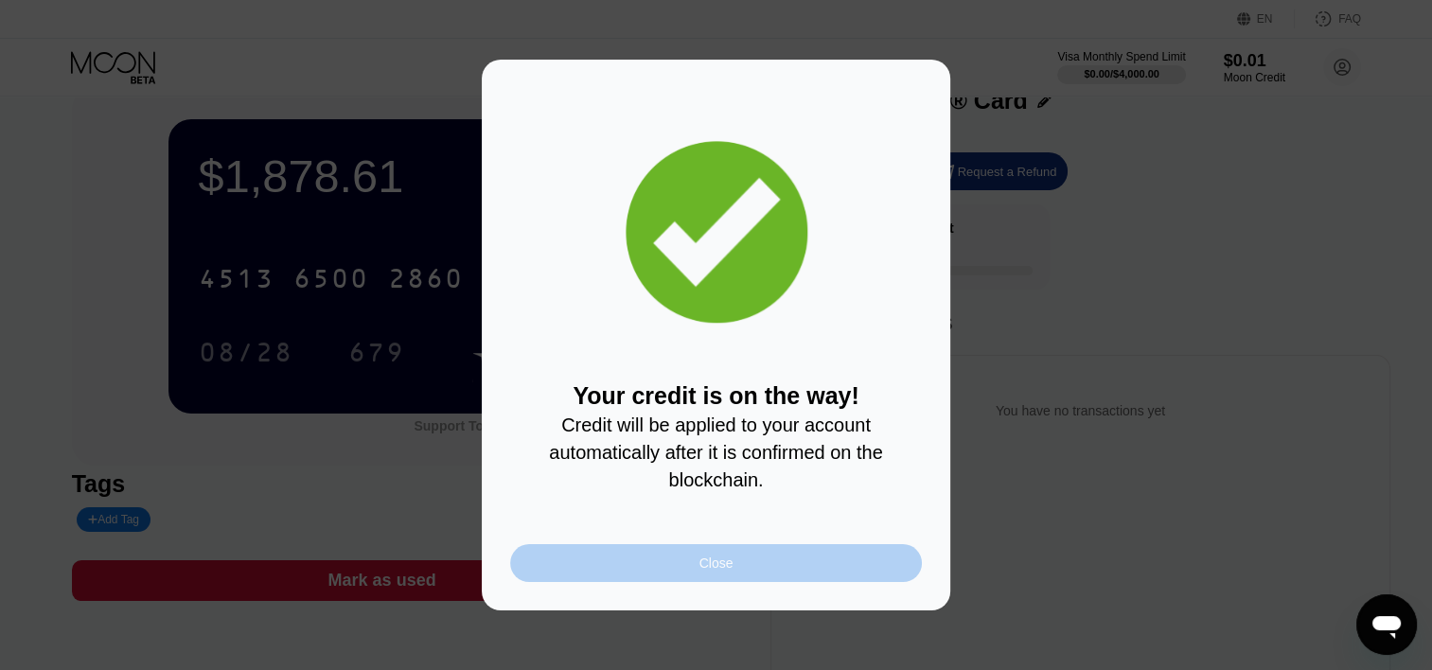
click at [780, 560] on div "Close" at bounding box center [716, 563] width 412 height 38
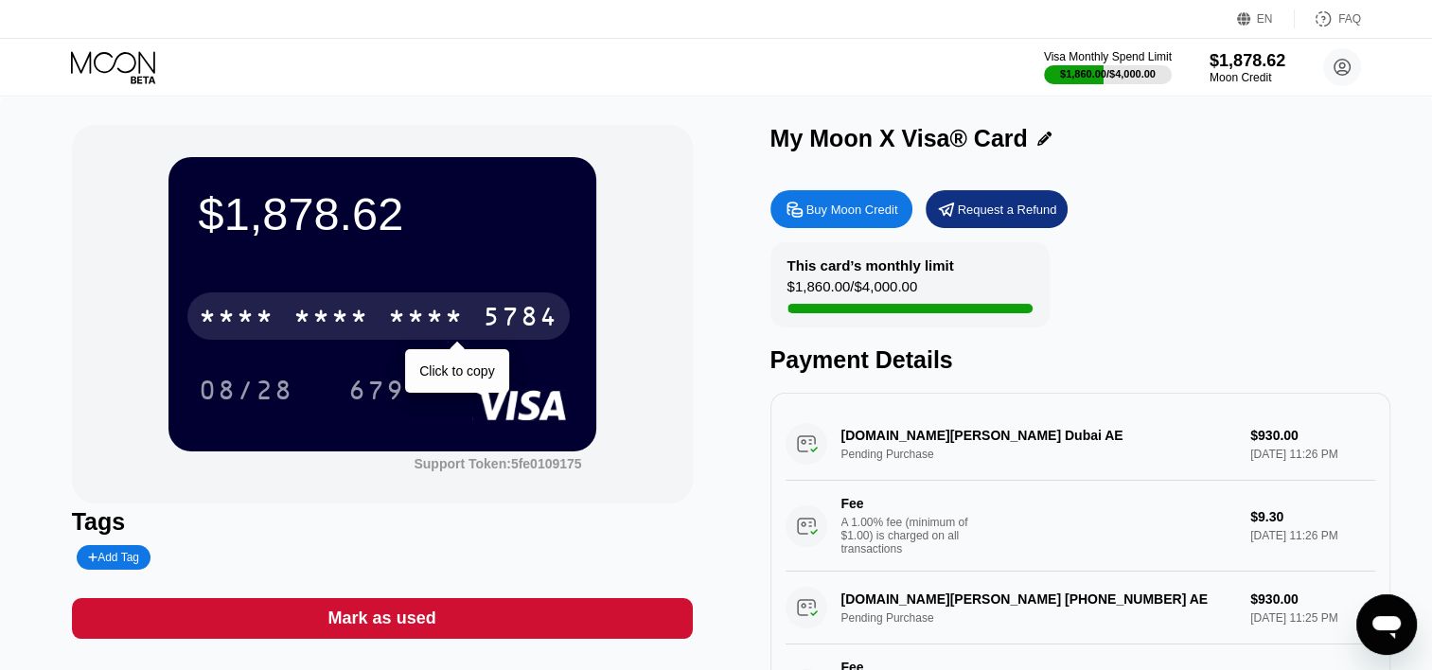
click at [333, 310] on div "* * * *" at bounding box center [331, 319] width 76 height 30
click at [371, 307] on div "[CREDIT_CARD_NUMBER]" at bounding box center [378, 315] width 382 height 47
click at [389, 310] on div "* * * *" at bounding box center [426, 319] width 76 height 30
